Goal: Task Accomplishment & Management: Complete application form

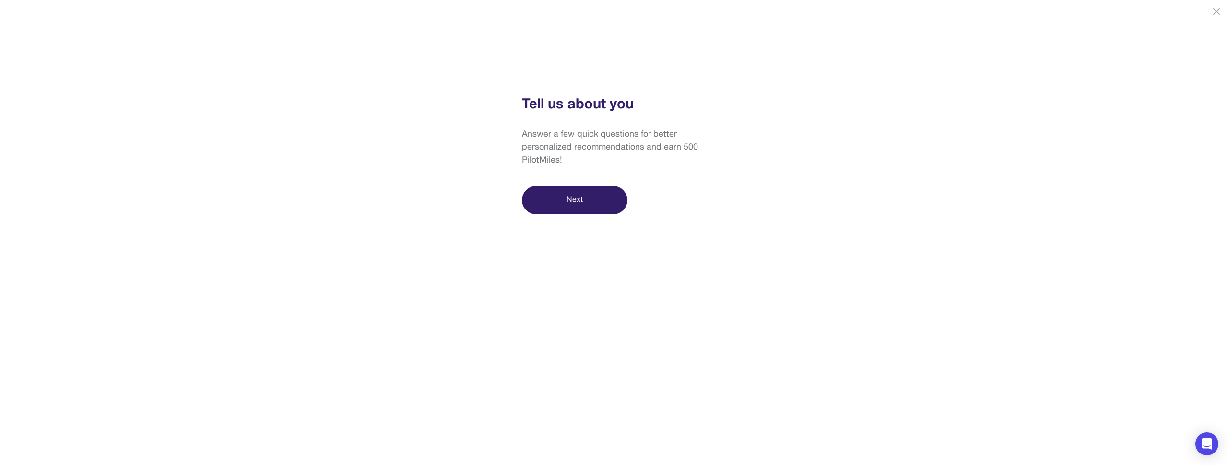
click at [600, 200] on button "Next" at bounding box center [574, 200] width 105 height 28
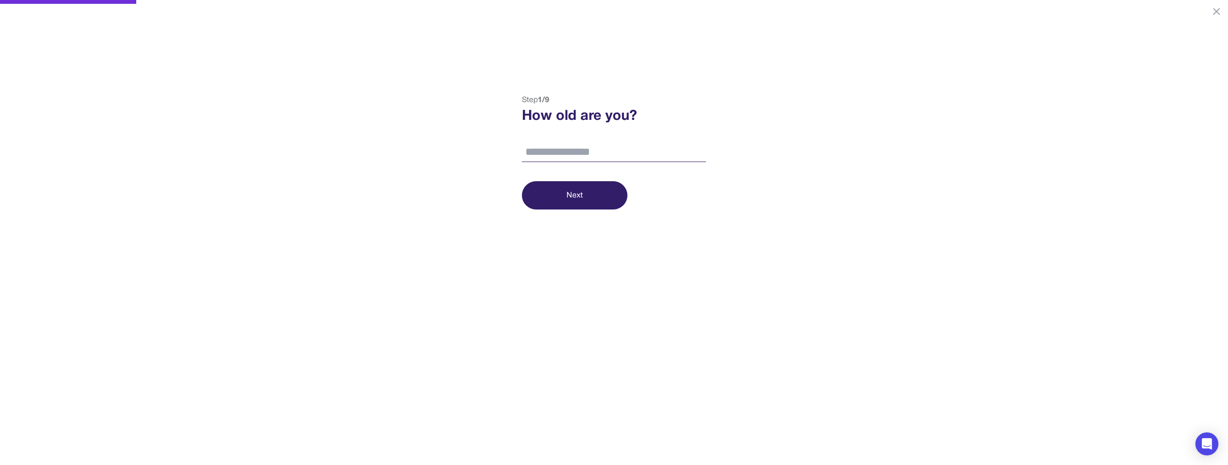
click at [625, 150] on input "number" at bounding box center [614, 152] width 184 height 20
drag, startPoint x: 551, startPoint y: 97, endPoint x: 519, endPoint y: 101, distance: 32.4
click at [519, 101] on div "Step 1 / 9 How old are you? Next" at bounding box center [614, 151] width 194 height 115
click at [572, 159] on input "number" at bounding box center [614, 152] width 184 height 20
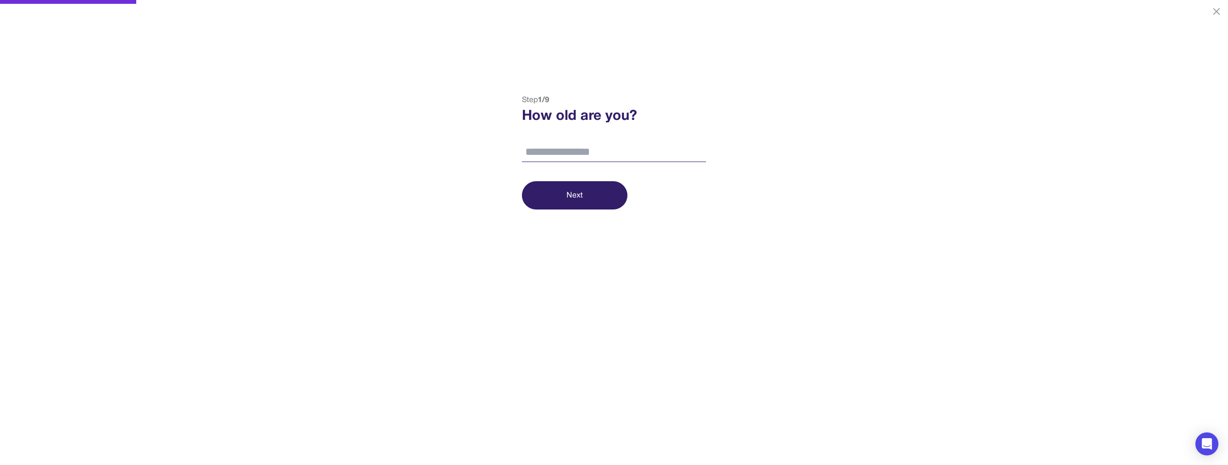
type input "*"
click at [828, 92] on div "Step 1 / 9 How old are you? Next" at bounding box center [614, 105] width 1228 height 210
click at [1212, 9] on icon at bounding box center [1216, 12] width 12 height 12
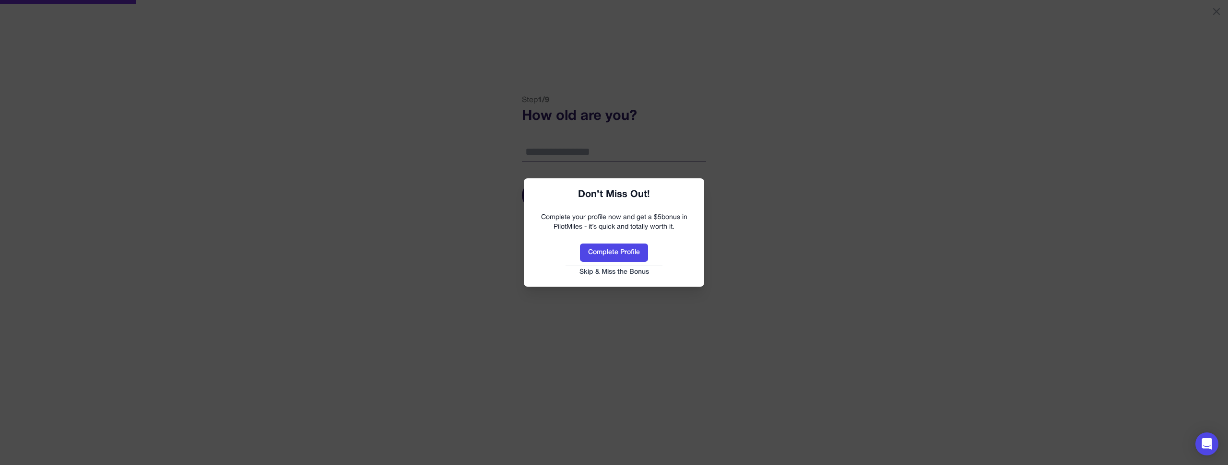
click at [622, 272] on button "Skip & Miss the Bonus" at bounding box center [613, 273] width 161 height 10
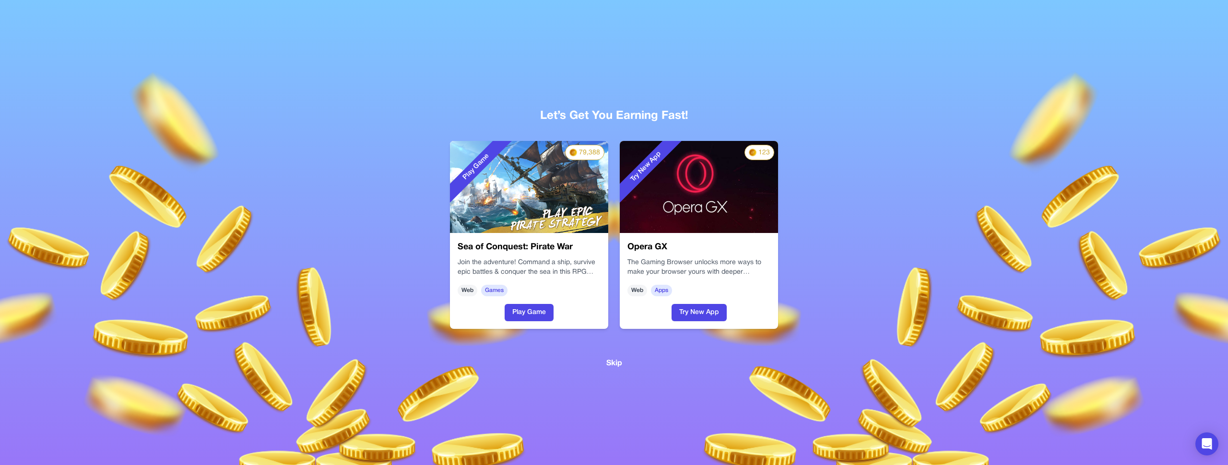
click at [686, 351] on div "Let’s Get You Earning Fast! Play Game 79,388 Sea of Conquest: Pirate War Join t…" at bounding box center [613, 225] width 583 height 289
click at [609, 361] on button "Skip" at bounding box center [614, 363] width 16 height 12
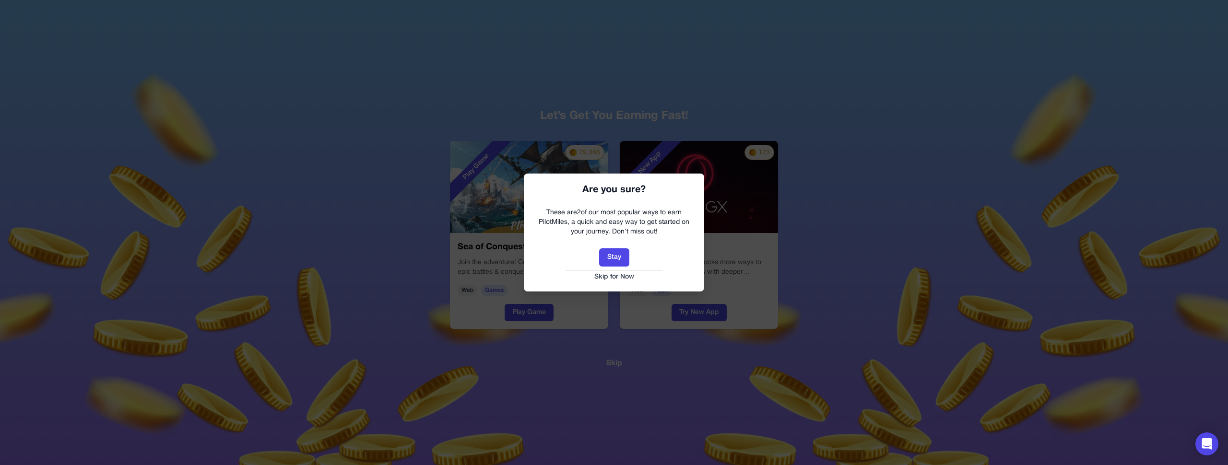
click at [626, 278] on button "Skip for Now" at bounding box center [613, 277] width 161 height 10
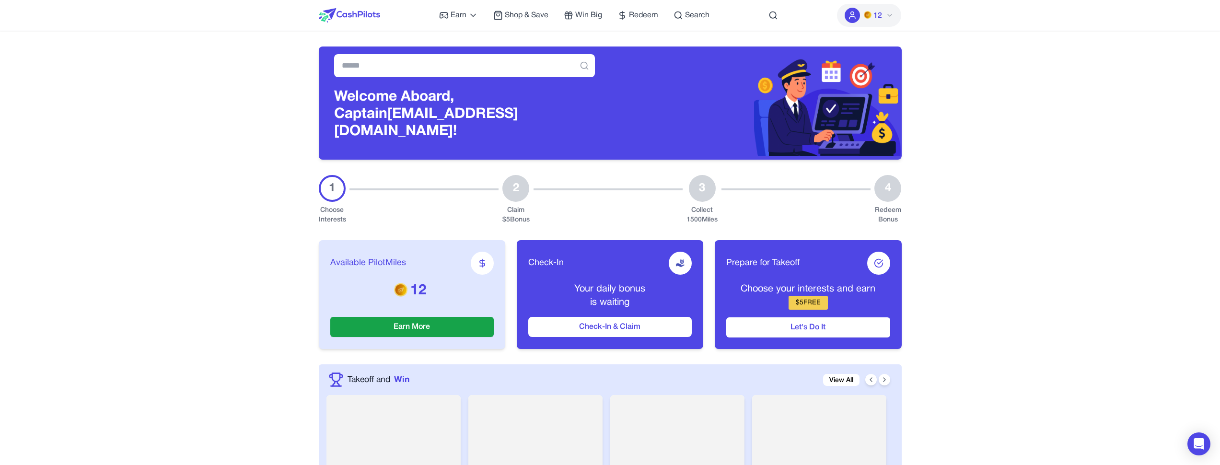
drag, startPoint x: 2, startPoint y: 306, endPoint x: 1004, endPoint y: 56, distance: 1032.6
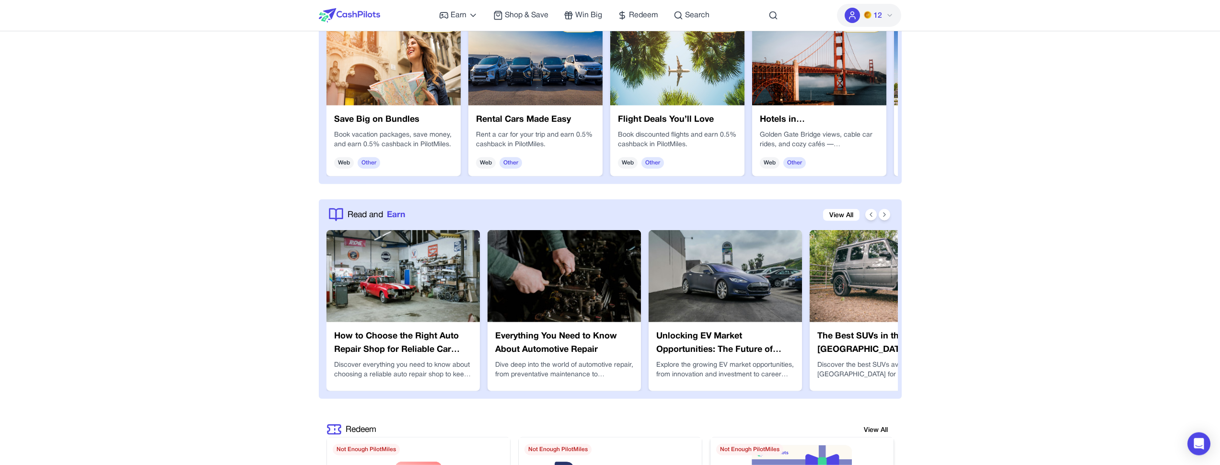
scroll to position [1719, 0]
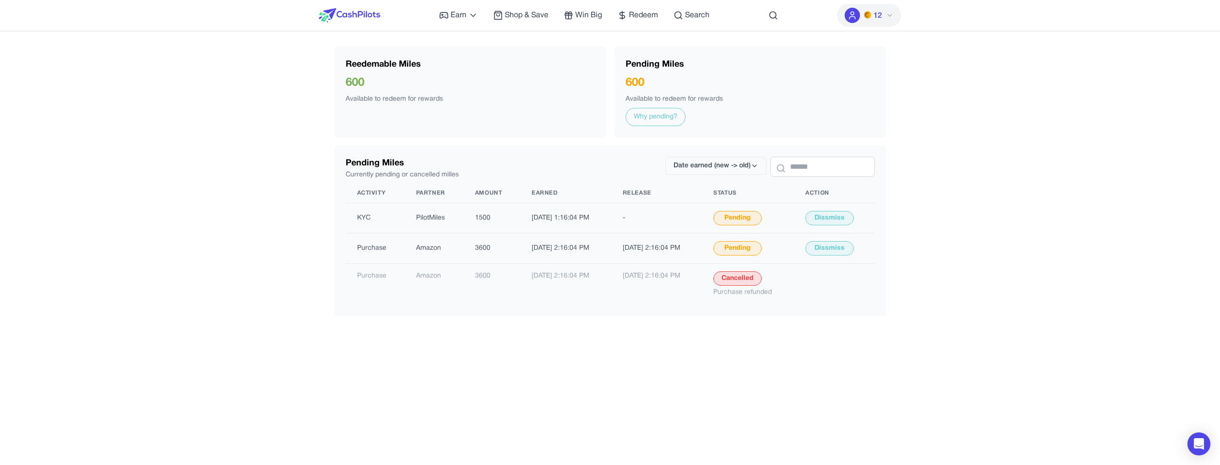
click at [426, 115] on div "Reedemable Miles 600 Available to redeem for rewards" at bounding box center [470, 92] width 272 height 91
drag, startPoint x: 441, startPoint y: 139, endPoint x: 332, endPoint y: 42, distance: 145.7
click at [332, 42] on div "Earn Play Games Enjoy fun games and earn Try New App Test new app for rewards T…" at bounding box center [610, 382] width 1220 height 764
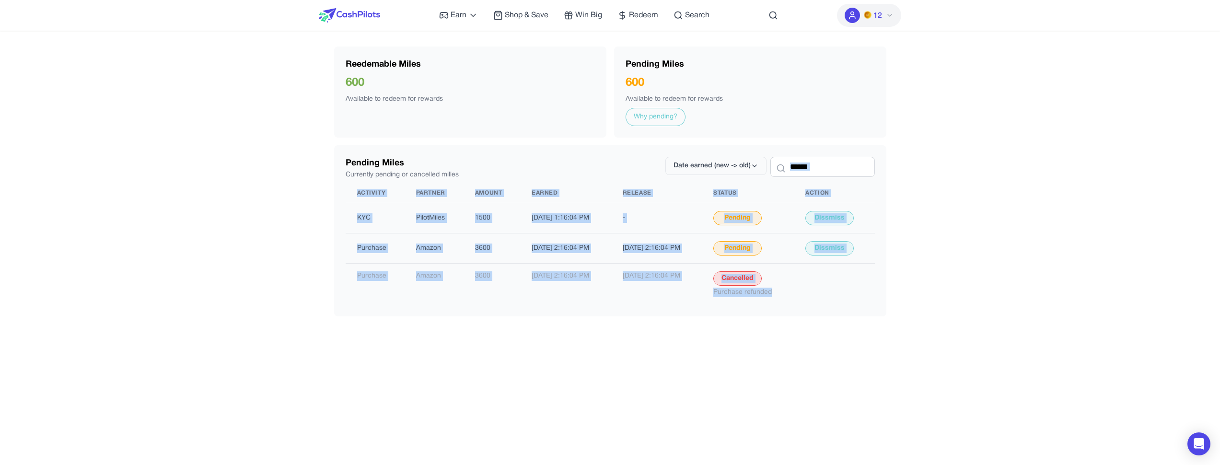
drag, startPoint x: 332, startPoint y: 42, endPoint x: 1034, endPoint y: 402, distance: 789.4
click at [1034, 402] on div "Earn Play Games Enjoy fun games and earn Try New App Test new app for rewards T…" at bounding box center [610, 382] width 1220 height 764
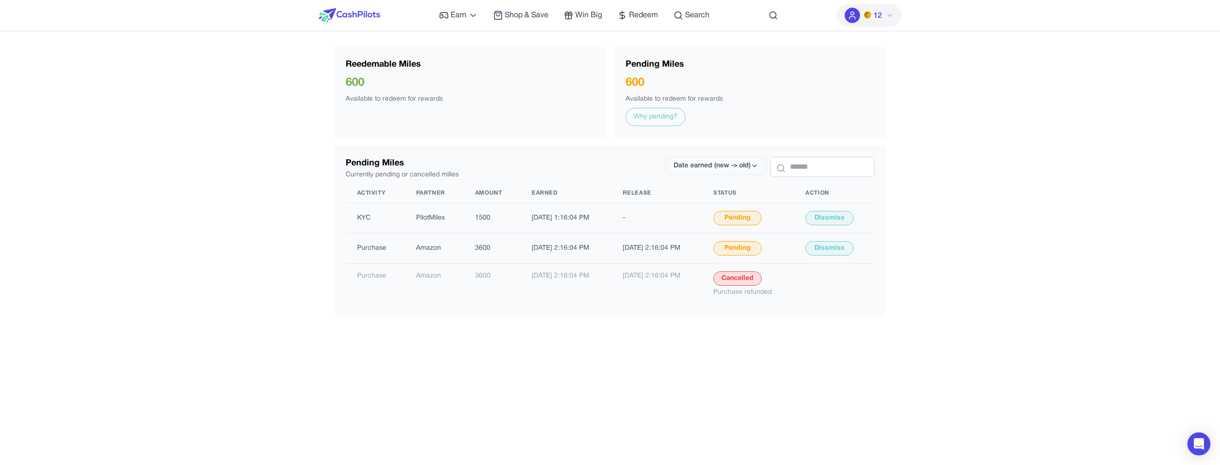
click at [1034, 402] on div "Earn Play Games Enjoy fun games and earn Try New App Test new app for rewards T…" at bounding box center [610, 382] width 1220 height 764
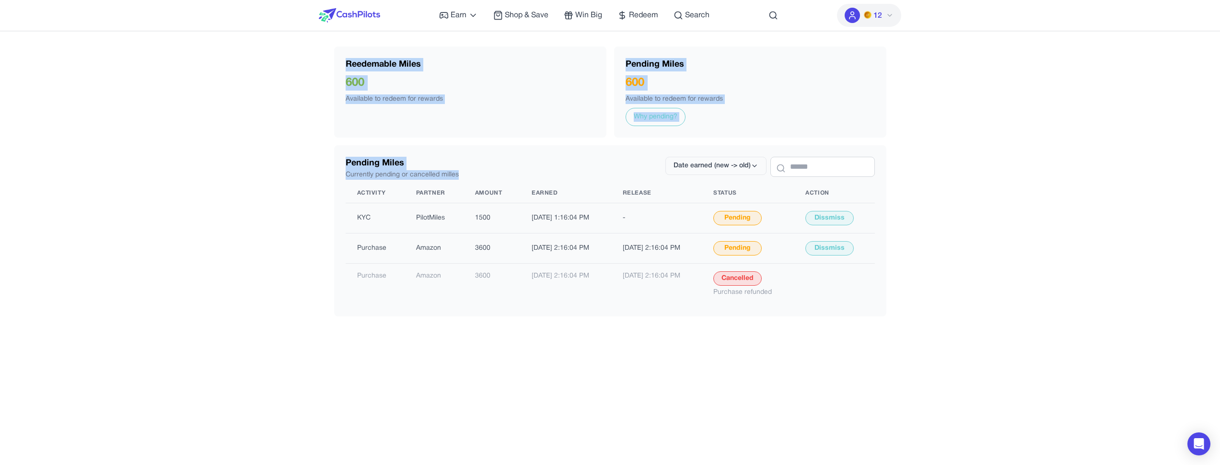
drag, startPoint x: 802, startPoint y: 301, endPoint x: 336, endPoint y: 59, distance: 525.0
click at [336, 59] on div "Earn Play Games Enjoy fun games and earn Try New App Test new app for rewards T…" at bounding box center [610, 382] width 1220 height 764
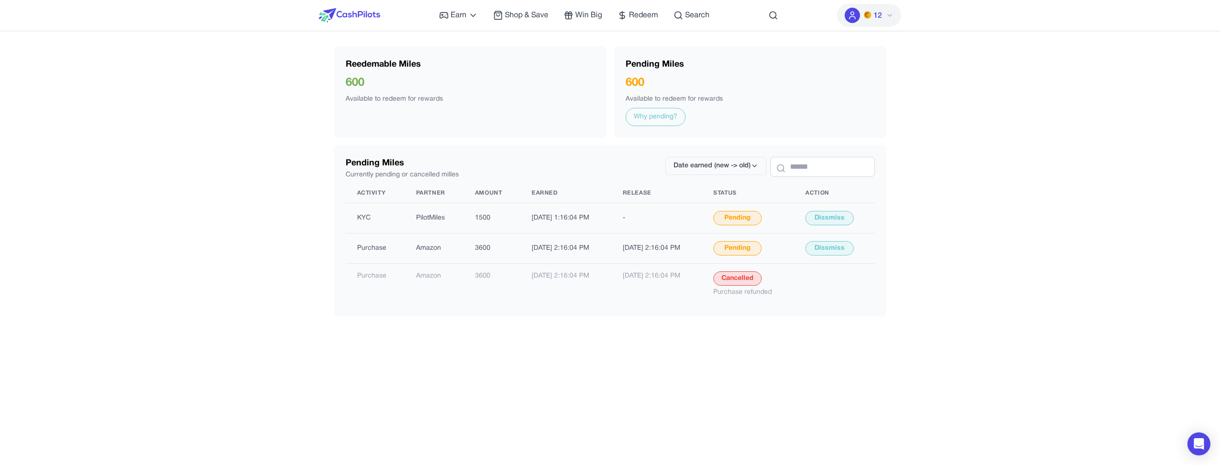
click at [336, 59] on div "Reedemable Miles 600 Available to redeem for rewards" at bounding box center [470, 92] width 272 height 91
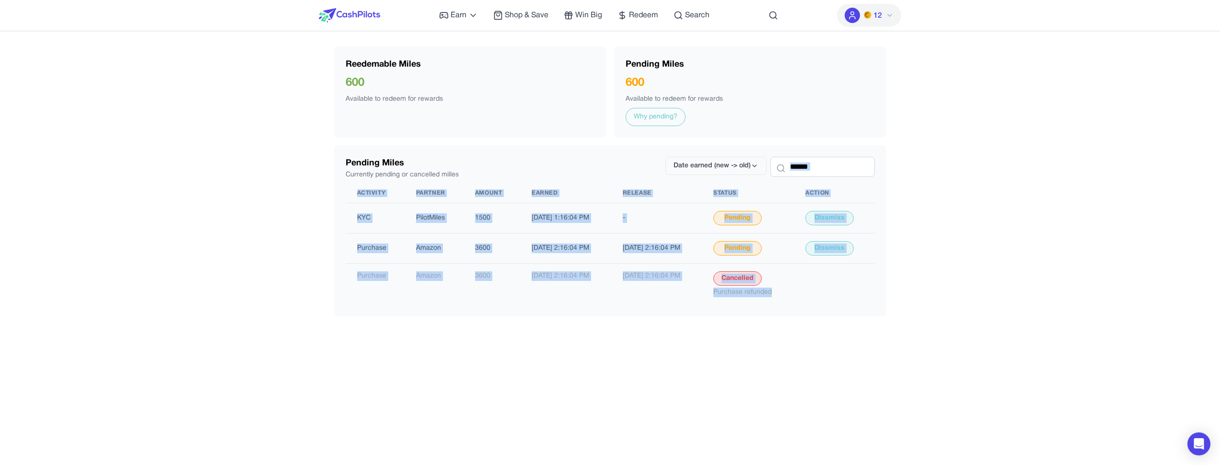
drag, startPoint x: 336, startPoint y: 59, endPoint x: 1003, endPoint y: 394, distance: 746.5
click at [1004, 395] on div "Earn Play Games Enjoy fun games and earn Try New App Test new app for rewards T…" at bounding box center [610, 382] width 1220 height 764
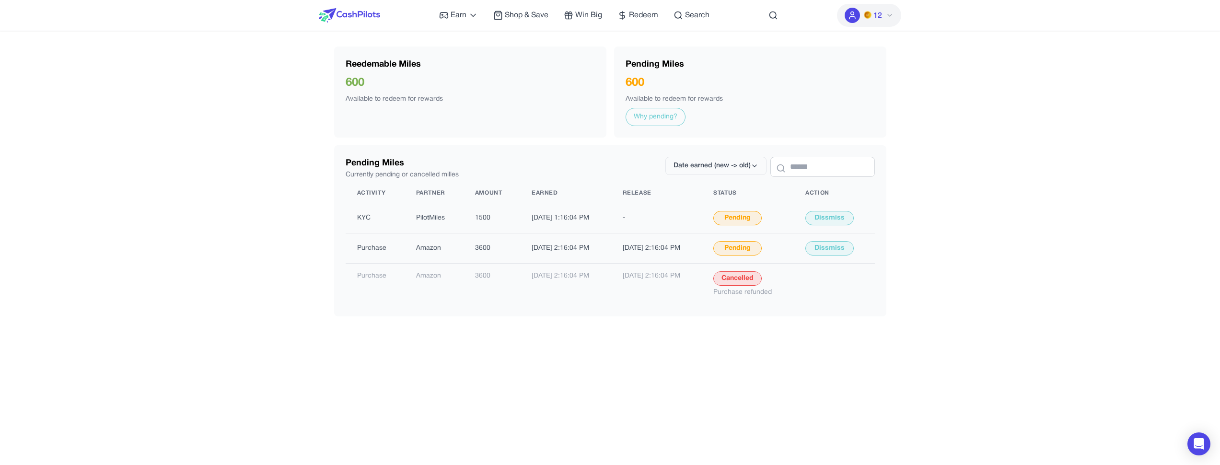
click at [1003, 394] on div "Earn Play Games Enjoy fun games and earn Try New App Test new app for rewards T…" at bounding box center [610, 382] width 1220 height 764
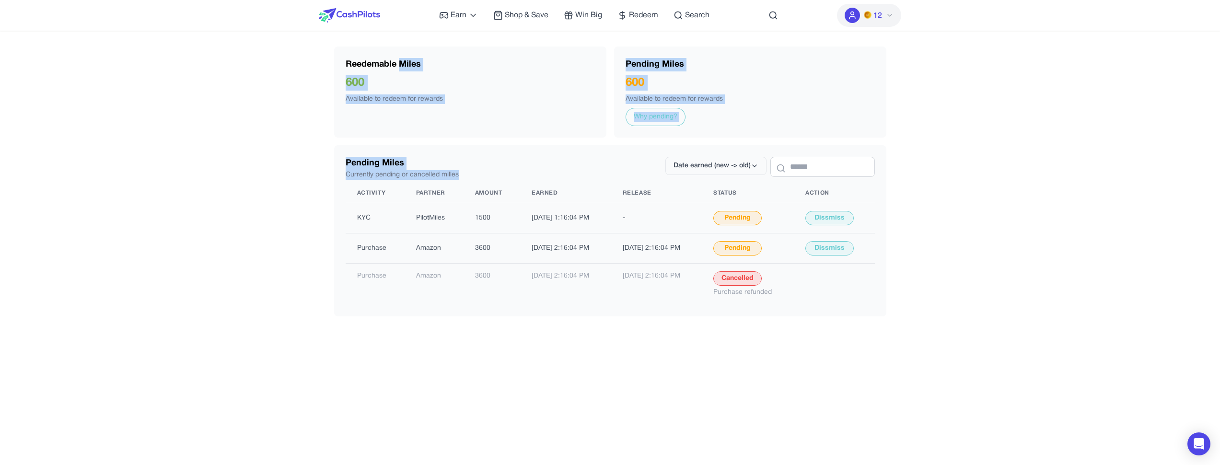
drag, startPoint x: 1003, startPoint y: 394, endPoint x: 399, endPoint y: 71, distance: 684.3
click at [399, 71] on div "Earn Play Games Enjoy fun games and earn Try New App Test new app for rewards T…" at bounding box center [610, 382] width 1220 height 764
click at [399, 71] on div "Reedemable Miles 600 Available to redeem for rewards" at bounding box center [470, 92] width 272 height 91
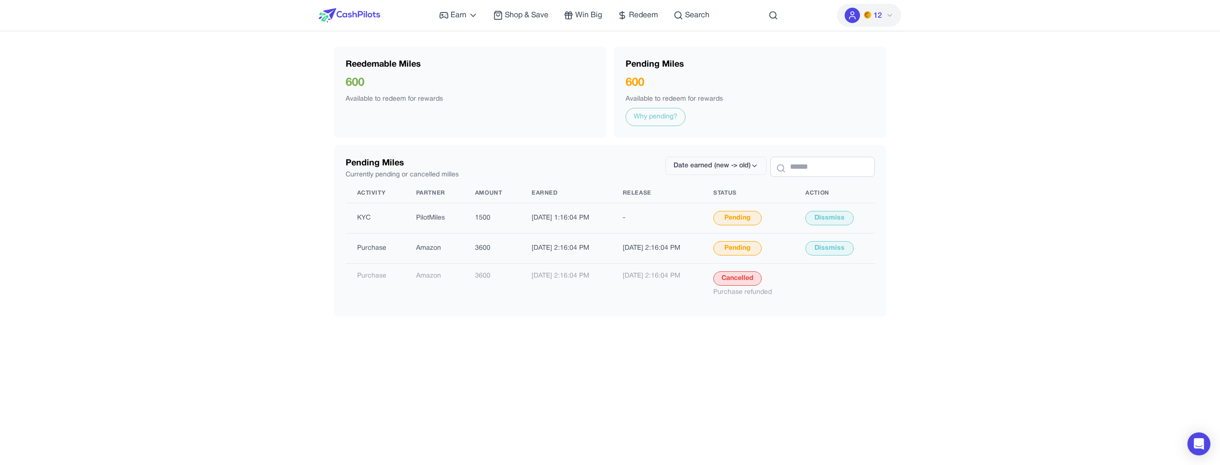
click at [338, 13] on img at bounding box center [349, 15] width 61 height 14
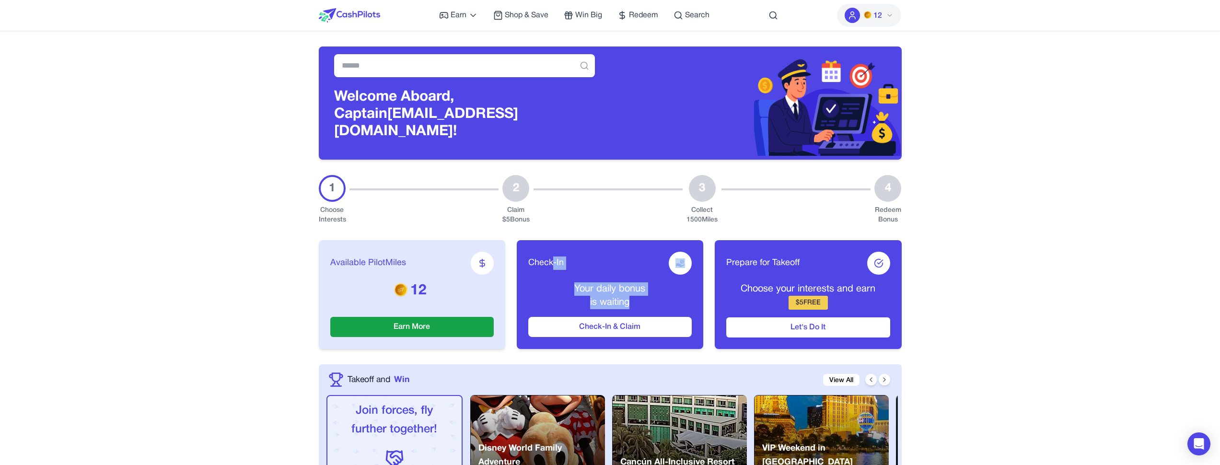
drag, startPoint x: 635, startPoint y: 301, endPoint x: 553, endPoint y: 254, distance: 95.2
click at [553, 254] on div "Check-In Your daily bonus is waiting Check-In & Claim" at bounding box center [610, 294] width 187 height 109
click at [545, 257] on span "Check-In" at bounding box center [545, 263] width 35 height 13
drag, startPoint x: 545, startPoint y: 254, endPoint x: 668, endPoint y: 297, distance: 130.6
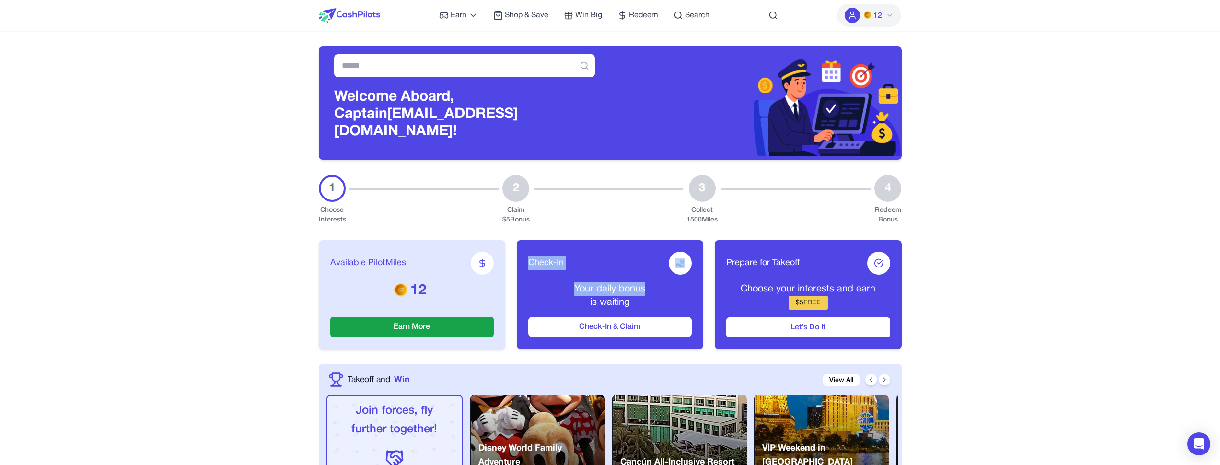
click at [668, 297] on div "Check-In Your daily bonus is waiting Check-In & Claim" at bounding box center [610, 294] width 187 height 109
click at [668, 297] on div "Your daily bonus is waiting" at bounding box center [610, 295] width 164 height 27
click at [621, 324] on button "Check-In & Claim" at bounding box center [610, 327] width 164 height 20
click at [868, 15] on img at bounding box center [868, 15] width 8 height 8
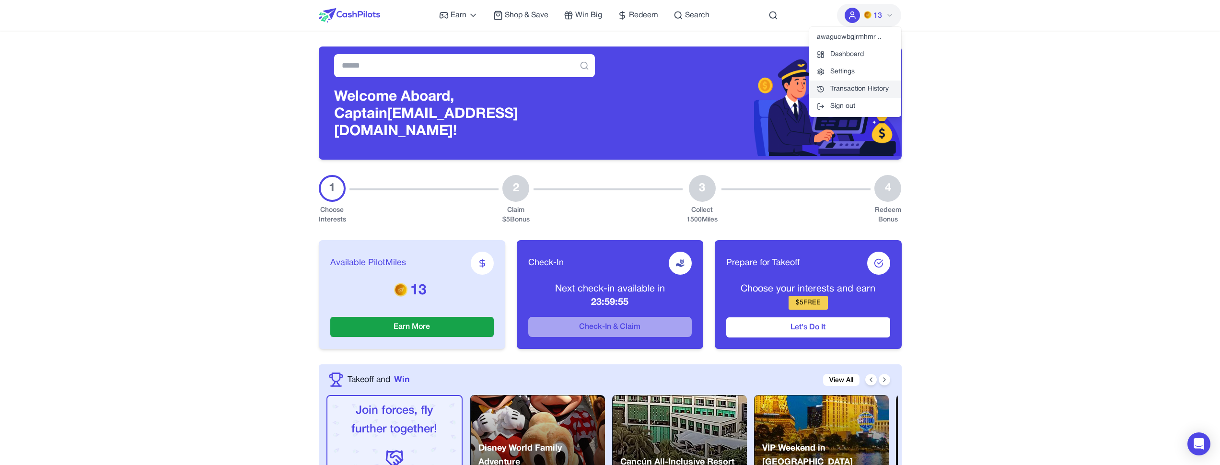
click at [867, 92] on link "Transaction History" at bounding box center [855, 89] width 92 height 17
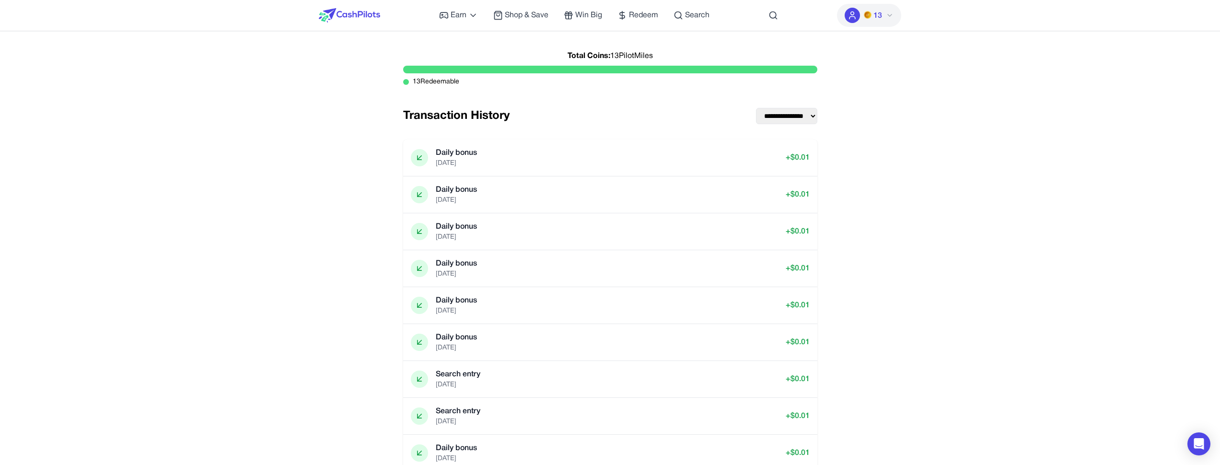
click at [856, 19] on icon at bounding box center [853, 18] width 6 height 2
click at [857, 20] on icon at bounding box center [853, 16] width 10 height 10
click at [855, 52] on link "Dashboard" at bounding box center [855, 54] width 92 height 17
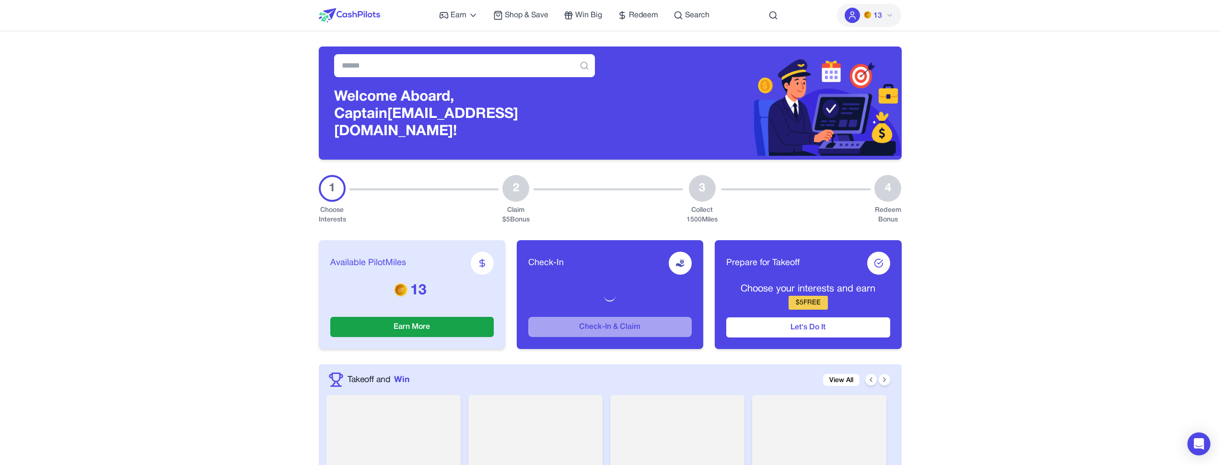
click at [881, 18] on span "13" at bounding box center [878, 16] width 9 height 12
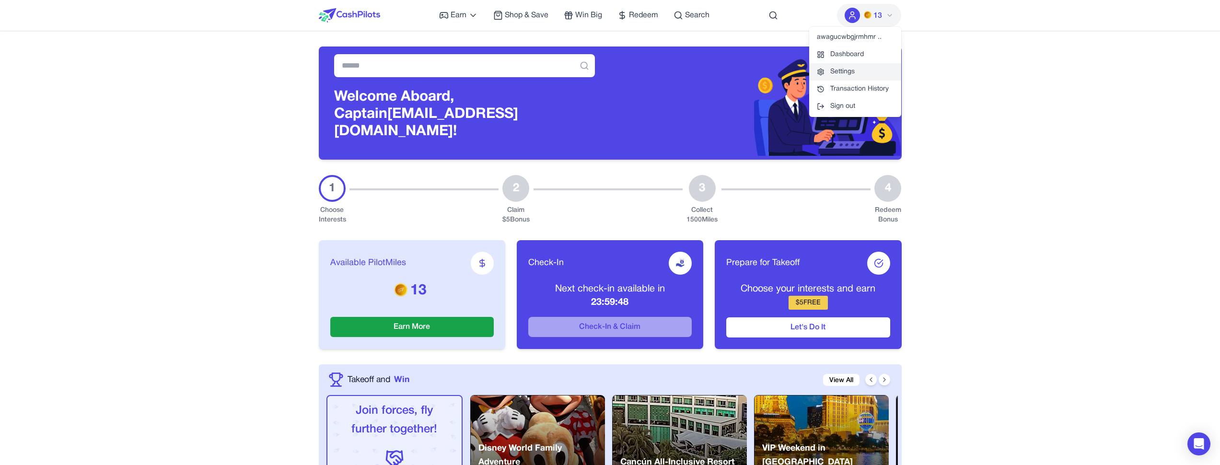
click at [854, 69] on link "Settings" at bounding box center [855, 71] width 92 height 17
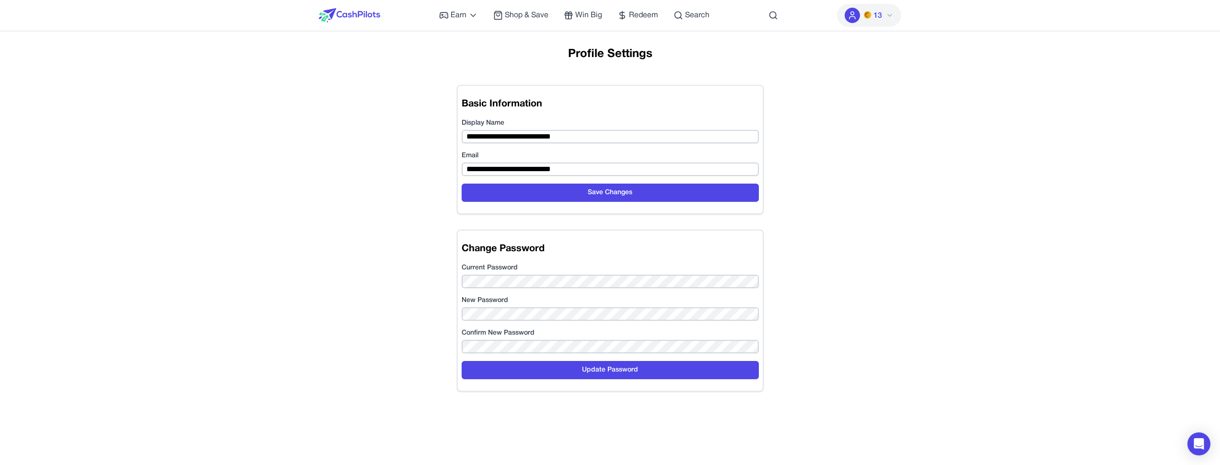
click at [858, 22] on button "13" at bounding box center [869, 15] width 64 height 23
click at [873, 18] on span "13" at bounding box center [873, 16] width 18 height 12
click at [851, 91] on link "Transaction History" at bounding box center [855, 89] width 92 height 17
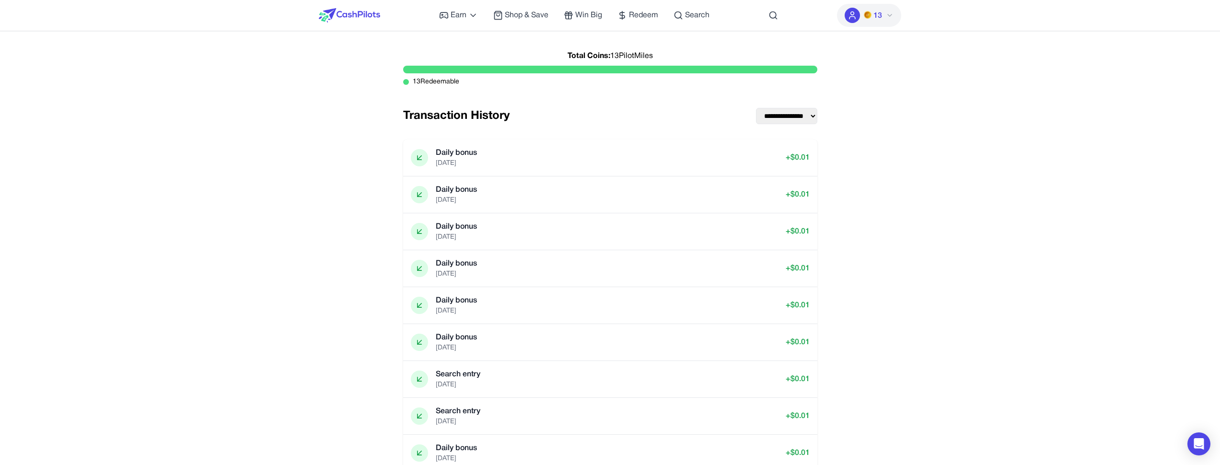
click at [339, 16] on img at bounding box center [349, 15] width 61 height 14
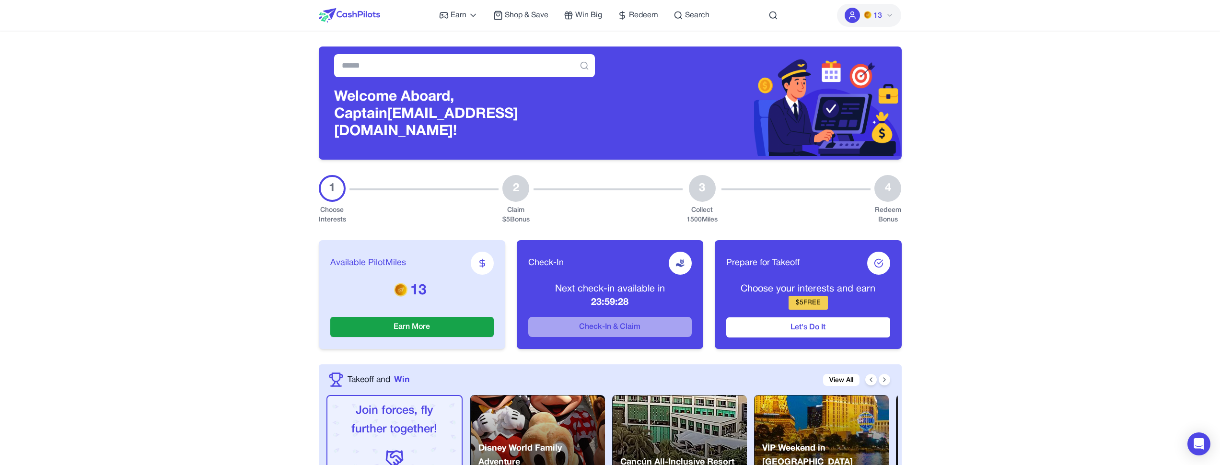
drag, startPoint x: 820, startPoint y: 266, endPoint x: 842, endPoint y: 350, distance: 86.2
click at [842, 350] on div "Available PilotMiles 13 Earn More Check-In Next check-in available in 23:59:28 …" at bounding box center [610, 295] width 583 height 140
click at [841, 350] on div "Available PilotMiles 13 Earn More Check-In Next check-in available in 23:59:27 …" at bounding box center [610, 295] width 583 height 140
drag, startPoint x: 841, startPoint y: 350, endPoint x: 830, endPoint y: 274, distance: 76.1
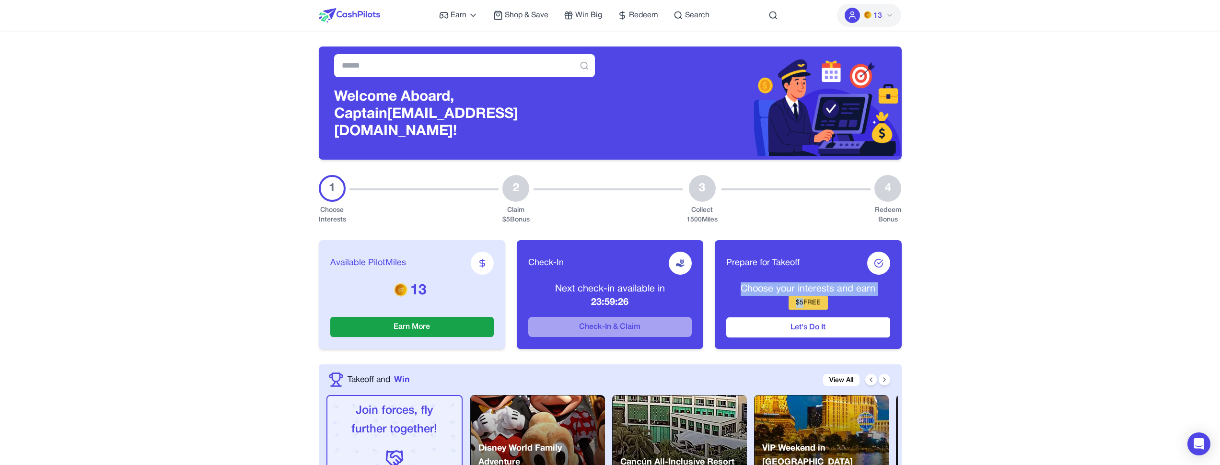
click at [830, 274] on div "Available PilotMiles 13 Earn More Check-In Next check-in available in 23:59:26 …" at bounding box center [610, 295] width 583 height 140
click at [830, 274] on div "Prepare for Takeoff Choose your interests and earn $ 5 FREE Let's Do It" at bounding box center [808, 294] width 187 height 109
drag, startPoint x: 830, startPoint y: 274, endPoint x: 790, endPoint y: 374, distance: 107.1
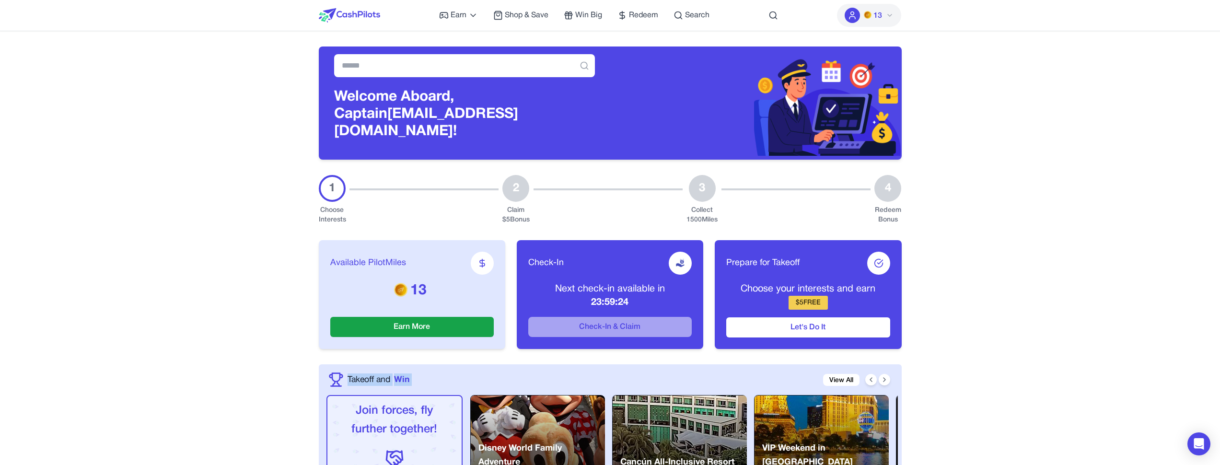
click at [790, 374] on div "Takeoff and Win View All" at bounding box center [593, 379] width 531 height 15
drag, startPoint x: 790, startPoint y: 374, endPoint x: 804, endPoint y: 281, distance: 94.0
click at [804, 282] on p "Choose your interests and earn" at bounding box center [808, 288] width 164 height 13
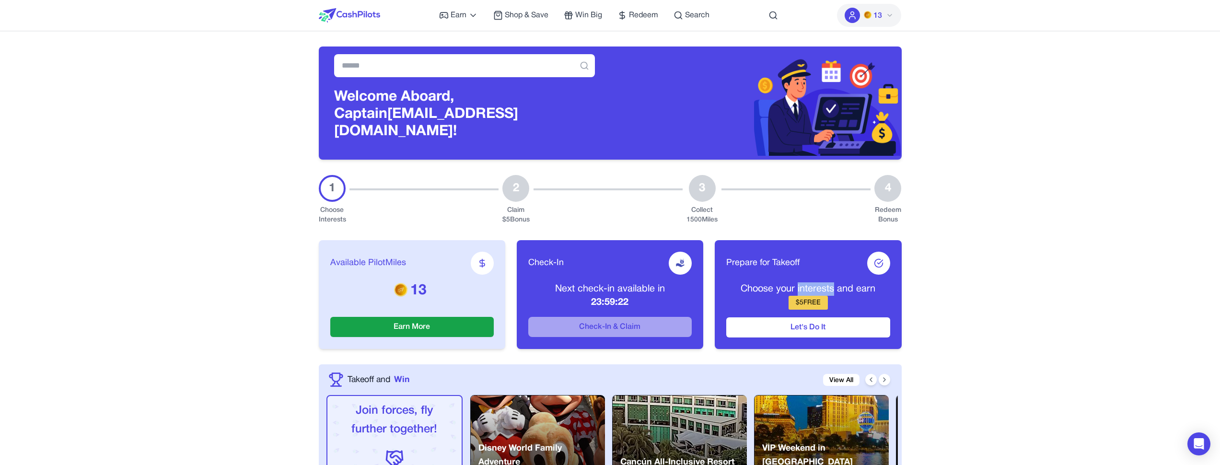
click at [804, 282] on p "Choose your interests and earn" at bounding box center [808, 288] width 164 height 13
drag, startPoint x: 804, startPoint y: 281, endPoint x: 787, endPoint y: 361, distance: 81.8
drag, startPoint x: 787, startPoint y: 361, endPoint x: 773, endPoint y: 358, distance: 14.1
click at [773, 364] on div "Takeoff and Win View All Join forces, fly further together! Coming soon Team up…" at bounding box center [610, 441] width 583 height 155
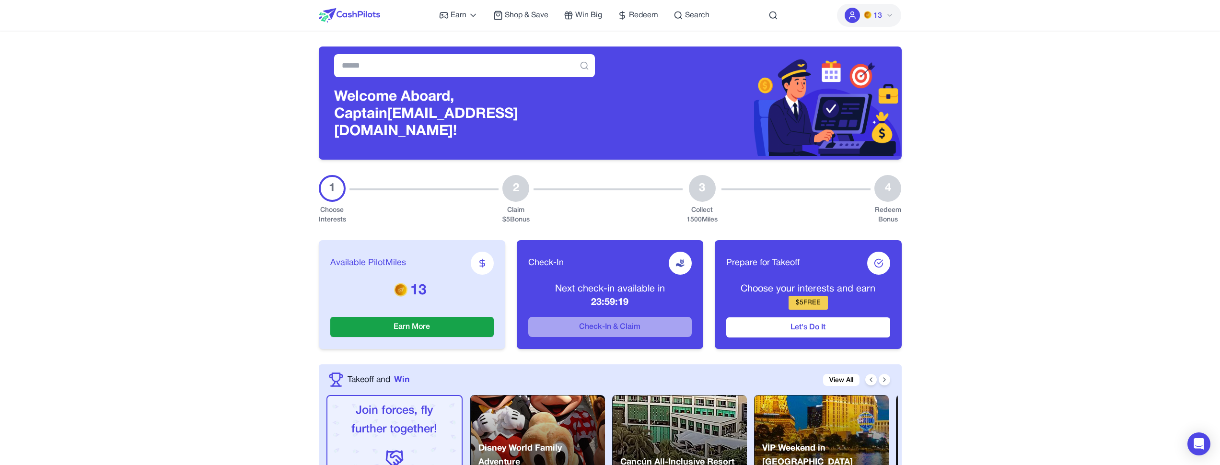
drag, startPoint x: 773, startPoint y: 358, endPoint x: 813, endPoint y: 266, distance: 100.3
drag, startPoint x: 808, startPoint y: 276, endPoint x: 812, endPoint y: 367, distance: 91.7
click at [812, 372] on div "Takeoff and Win View All" at bounding box center [593, 379] width 531 height 15
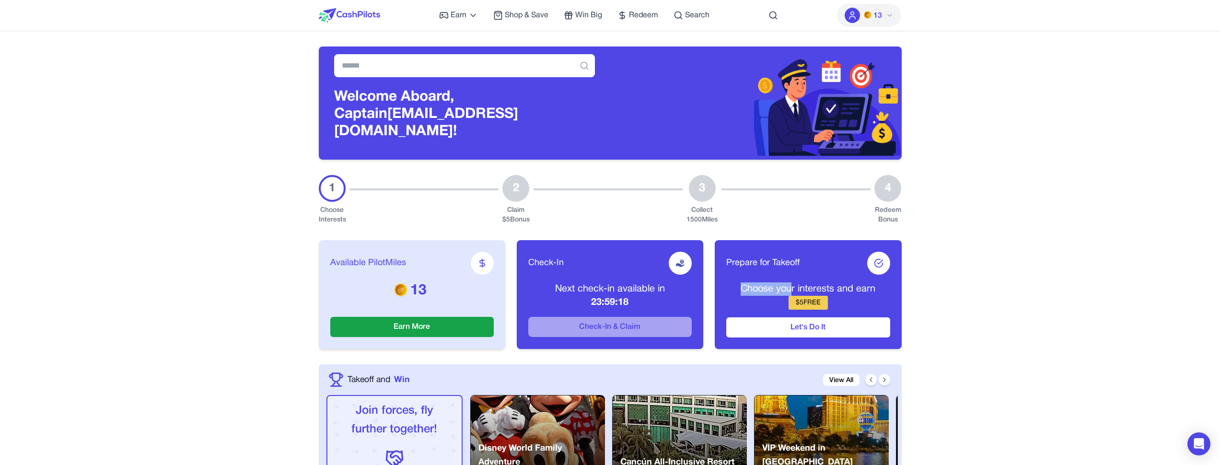
drag, startPoint x: 790, startPoint y: 363, endPoint x: 796, endPoint y: 275, distance: 88.4
drag, startPoint x: 787, startPoint y: 316, endPoint x: 774, endPoint y: 388, distance: 73.6
click at [732, 377] on div "Takeoff and Win View All" at bounding box center [593, 379] width 531 height 15
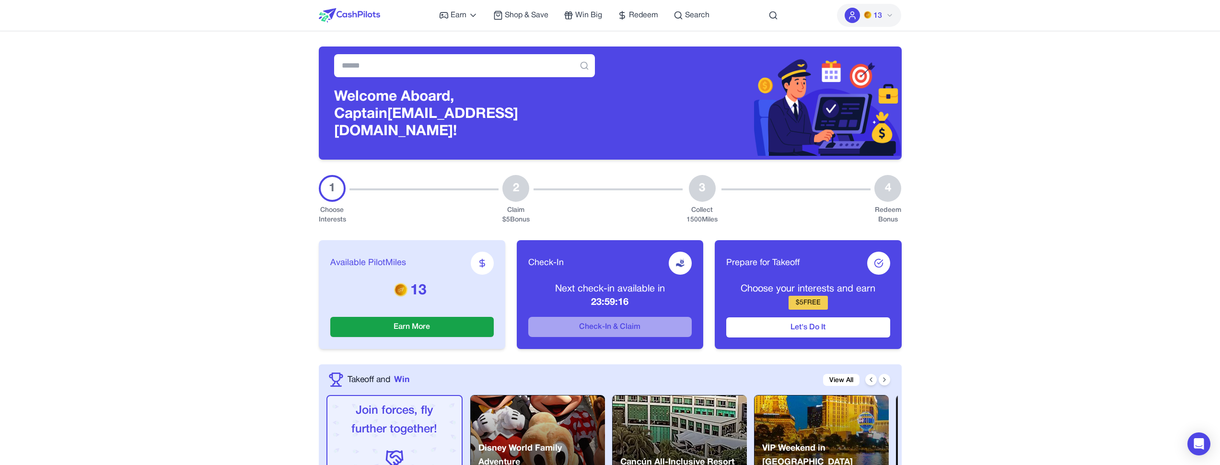
drag, startPoint x: 726, startPoint y: 379, endPoint x: 755, endPoint y: 271, distance: 111.3
click at [766, 259] on span "Prepare for Takeoff" at bounding box center [762, 263] width 73 height 13
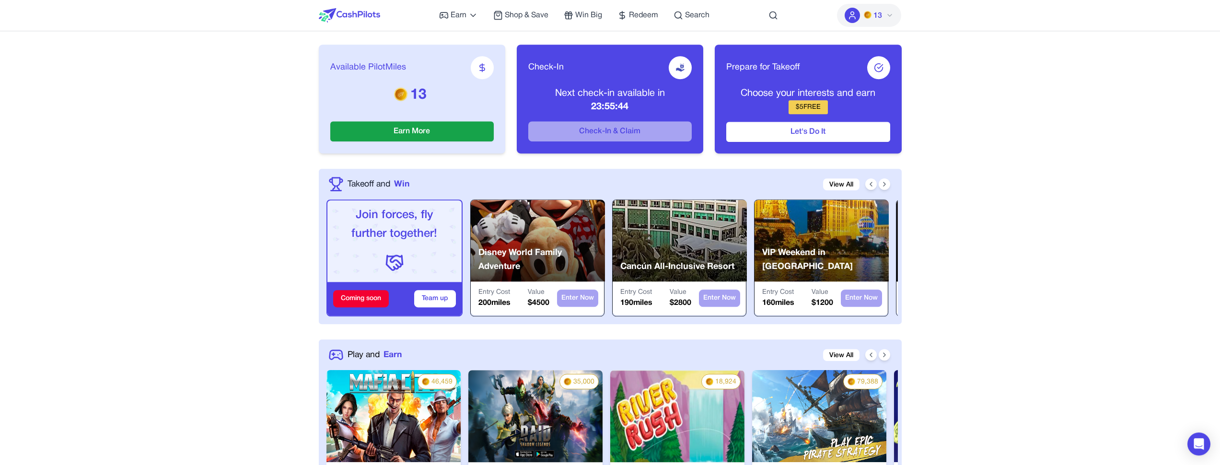
scroll to position [207, 0]
